Goal: Check status: Verify the current state of an ongoing process or item

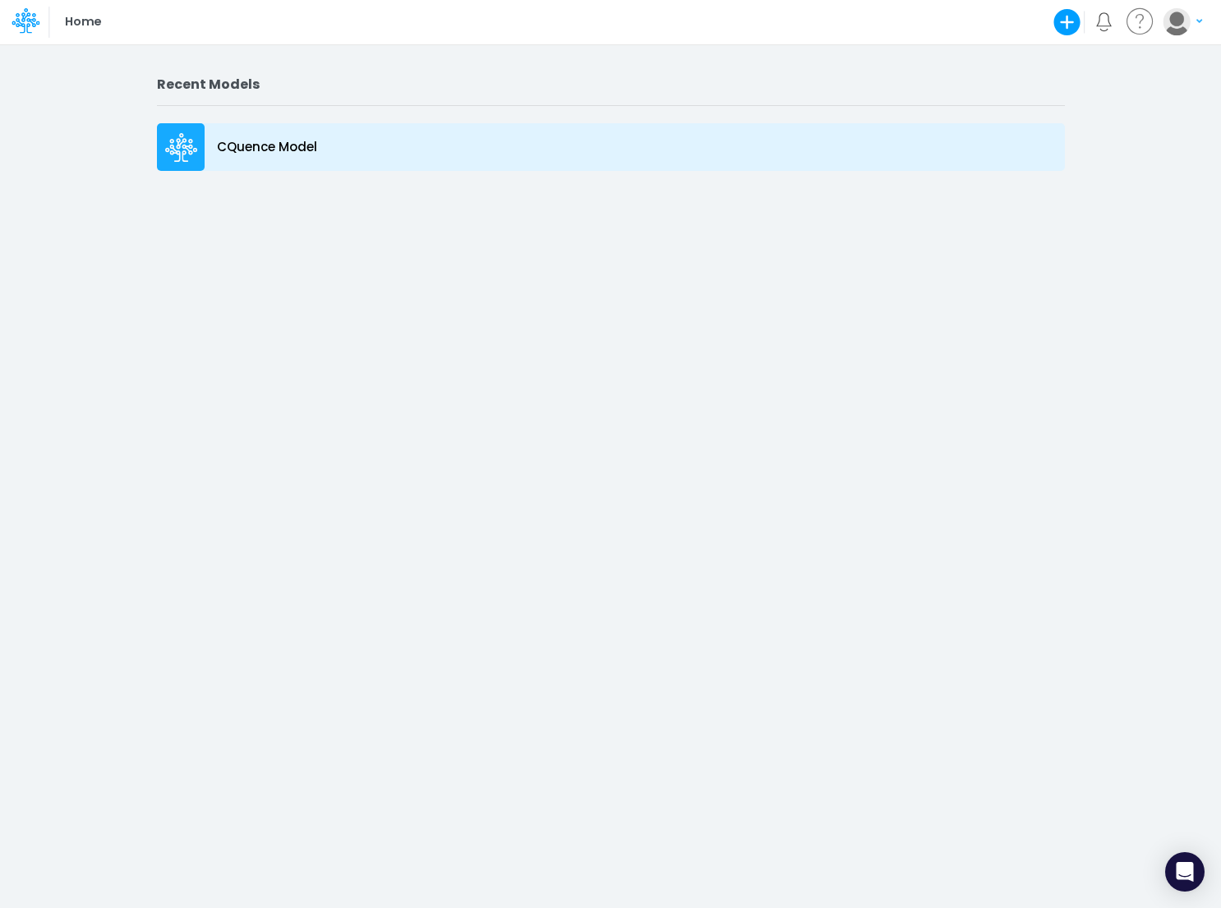
click at [269, 138] on p "CQuence Model" at bounding box center [267, 147] width 100 height 19
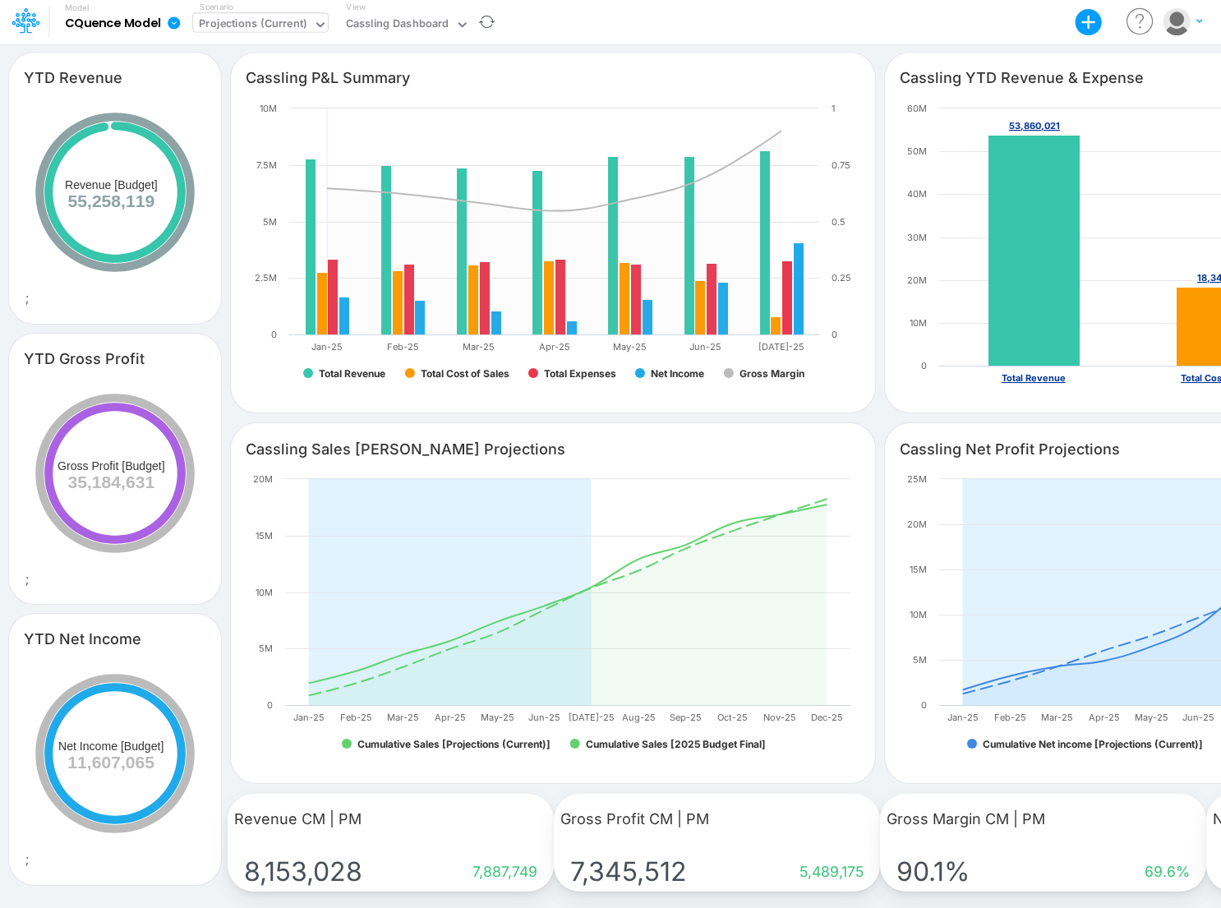
click at [279, 21] on div "Projections (Current)" at bounding box center [253, 25] width 108 height 19
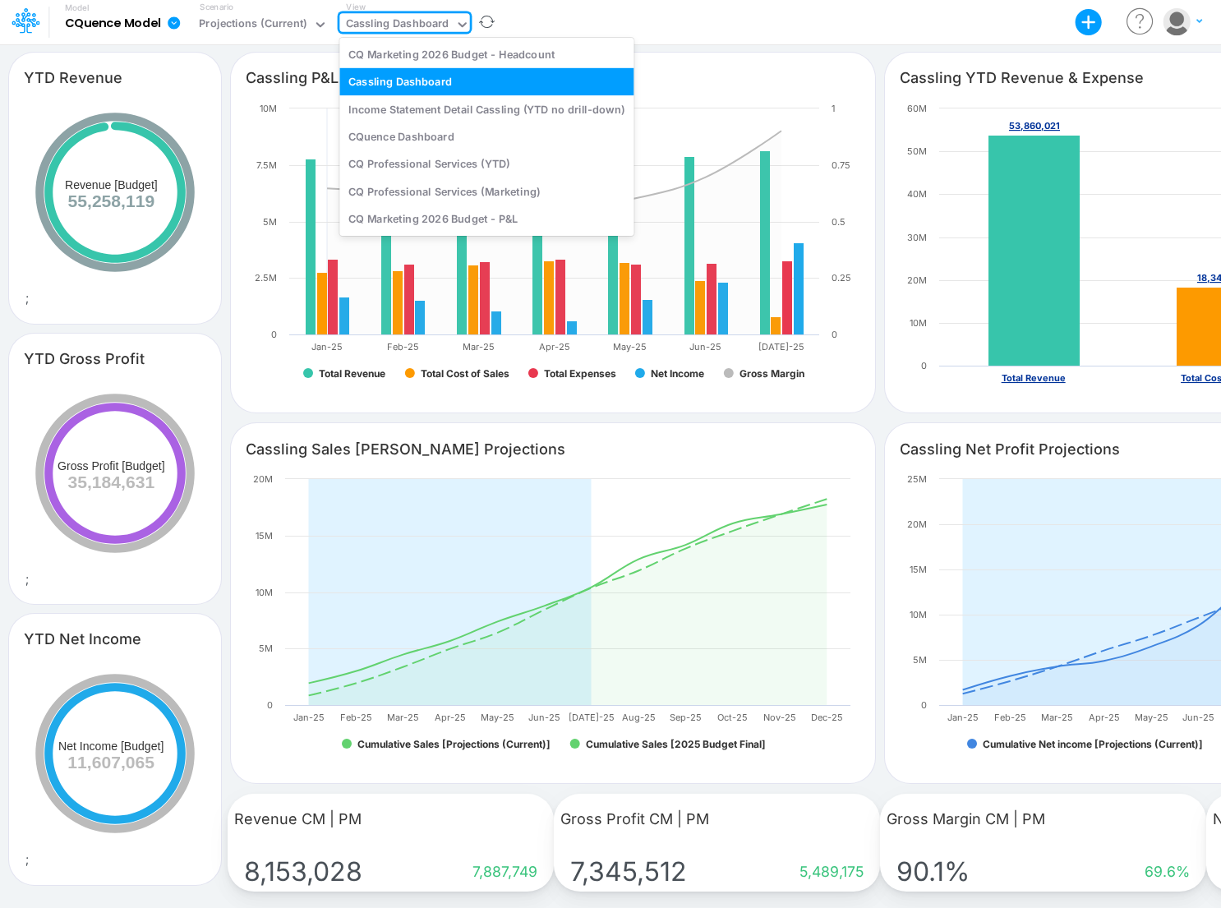
click at [390, 21] on div "Cassling Dashboard" at bounding box center [398, 25] width 104 height 19
click at [438, 188] on div "CQ Professional Services (Marketing)" at bounding box center [486, 190] width 294 height 27
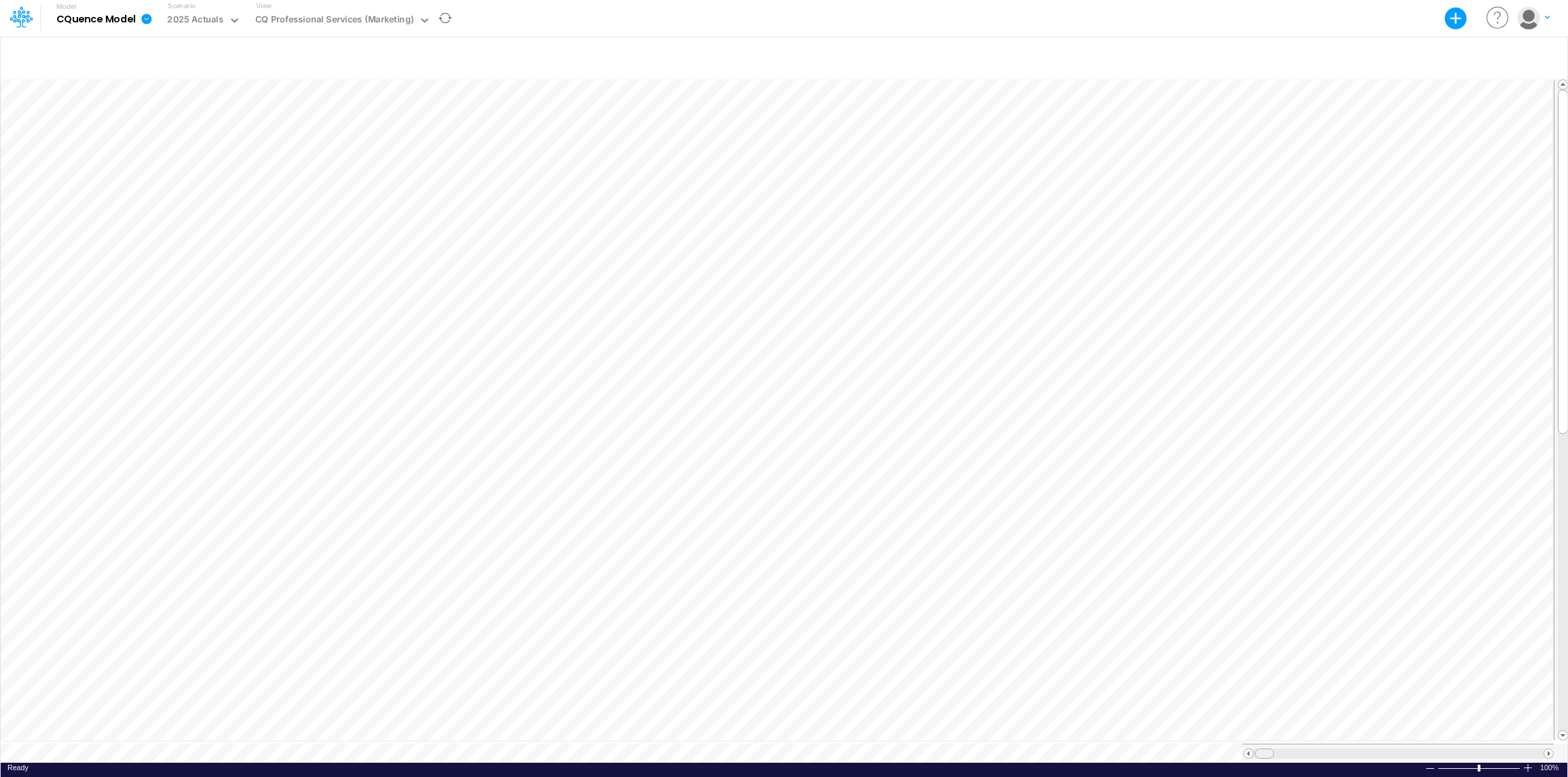
scroll to position [6, 0]
click at [1008, 749] on span at bounding box center [1270, 753] width 9 height 9
click at [223, 22] on div "2025 Actuals" at bounding box center [195, 21] width 66 height 21
click at [222, 67] on div "Projections (Current)" at bounding box center [214, 68] width 89 height 13
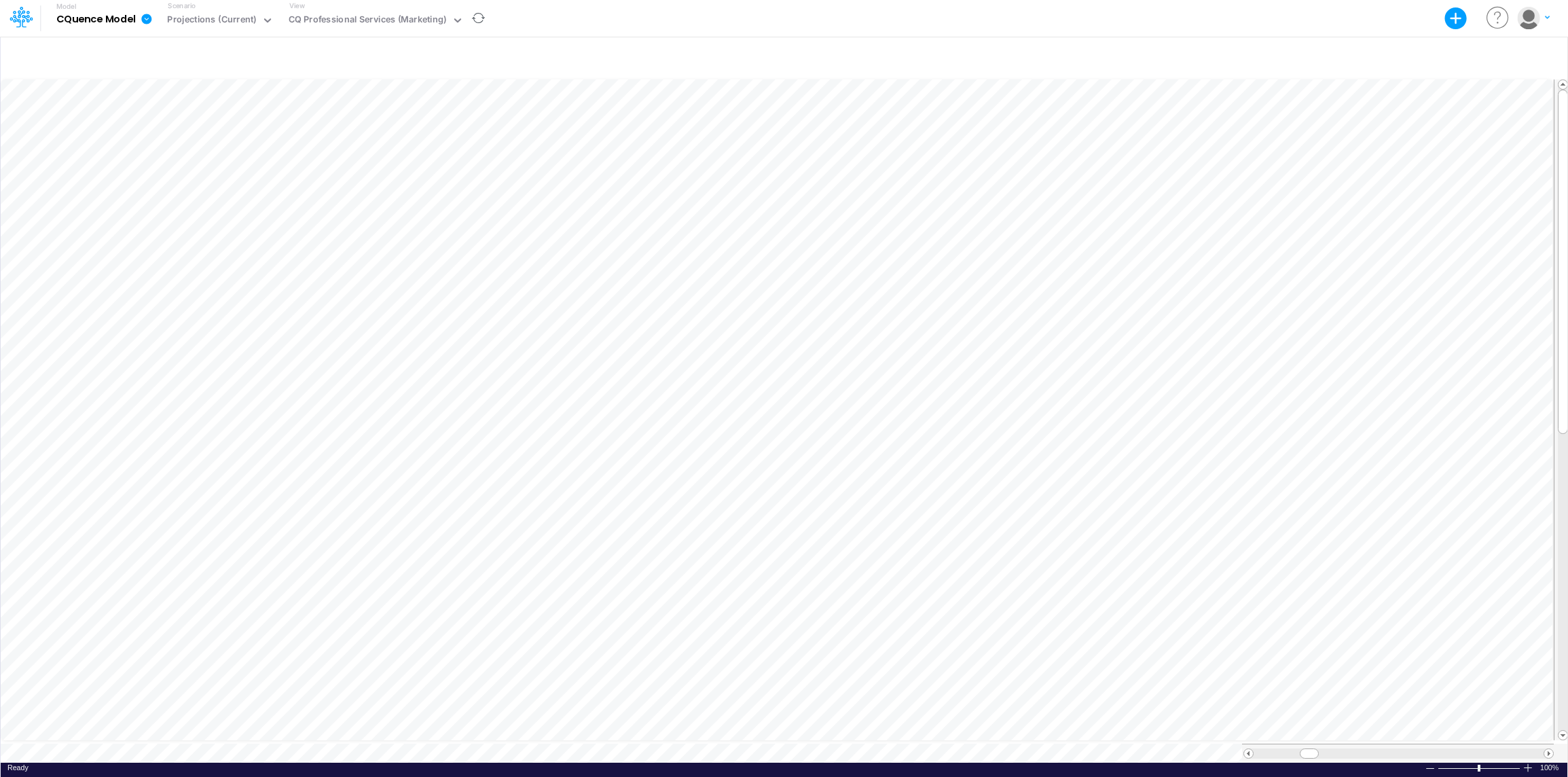
click at [209, 4] on div "Scenario Projections (Current)" at bounding box center [220, 18] width 116 height 36
click at [206, 17] on div "Projections (Current)" at bounding box center [212, 21] width 89 height 16
click at [205, 52] on div "2025 Actuals Actuals through CM" at bounding box center [235, 44] width 146 height 22
drag, startPoint x: 1312, startPoint y: 746, endPoint x: 1265, endPoint y: 742, distance: 47.2
click at [1008, 748] on div at bounding box center [1268, 753] width 19 height 10
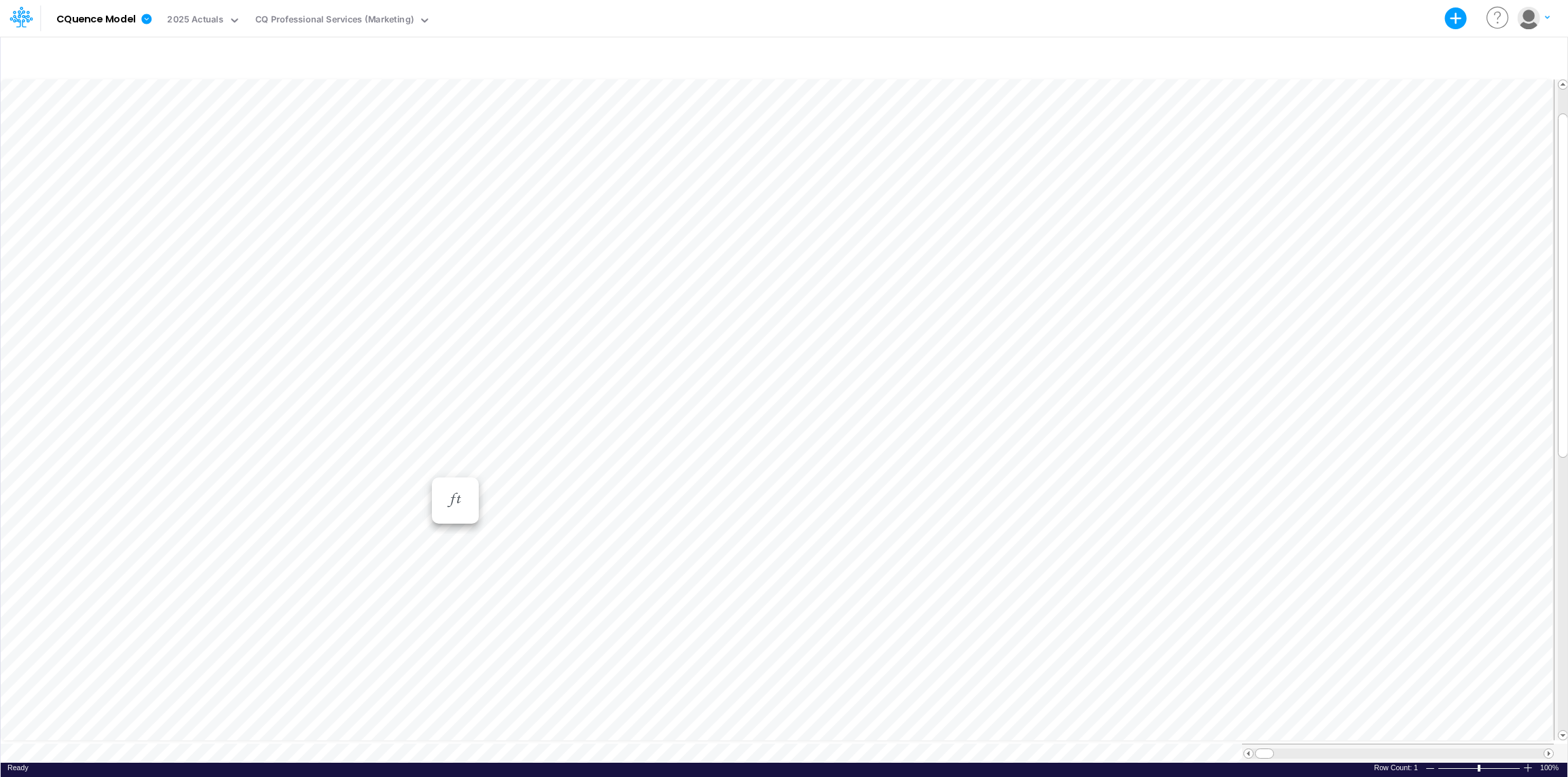
scroll to position [6, 0]
click at [1008, 749] on span at bounding box center [1270, 753] width 9 height 9
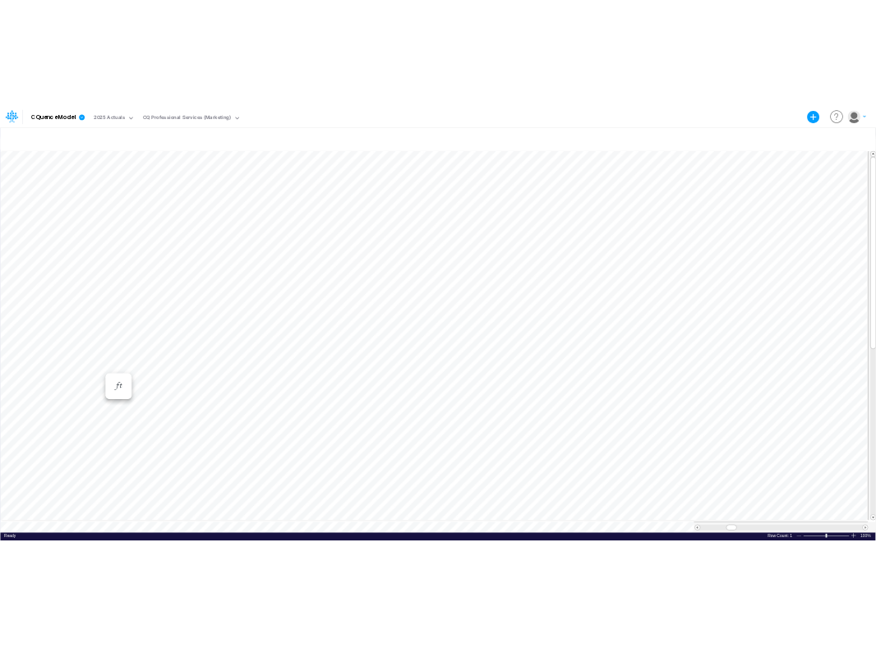
scroll to position [7, 0]
